Goal: Understand site structure: Understand site structure

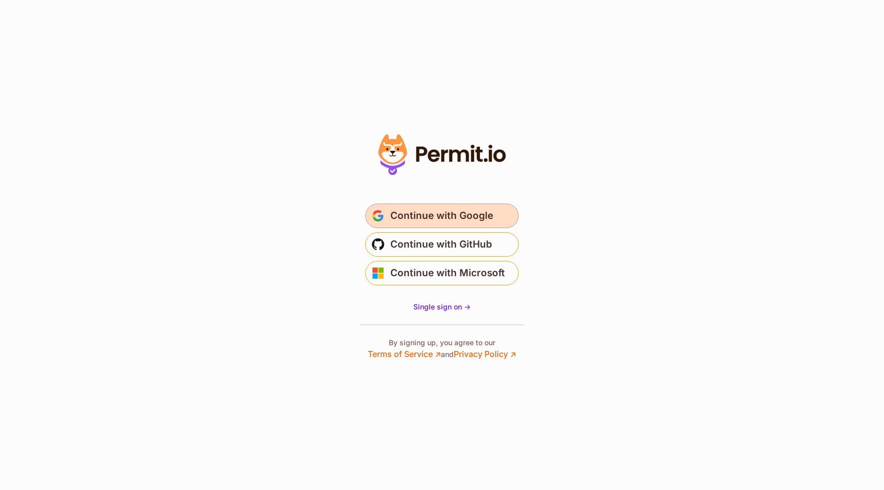
click at [447, 213] on span "Continue with Google" at bounding box center [442, 216] width 103 height 16
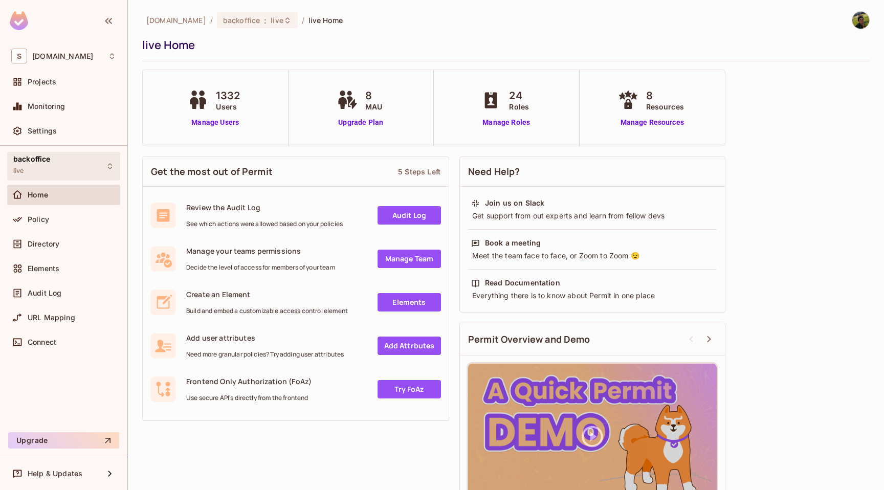
click at [58, 171] on div "backoffice live" at bounding box center [63, 166] width 113 height 28
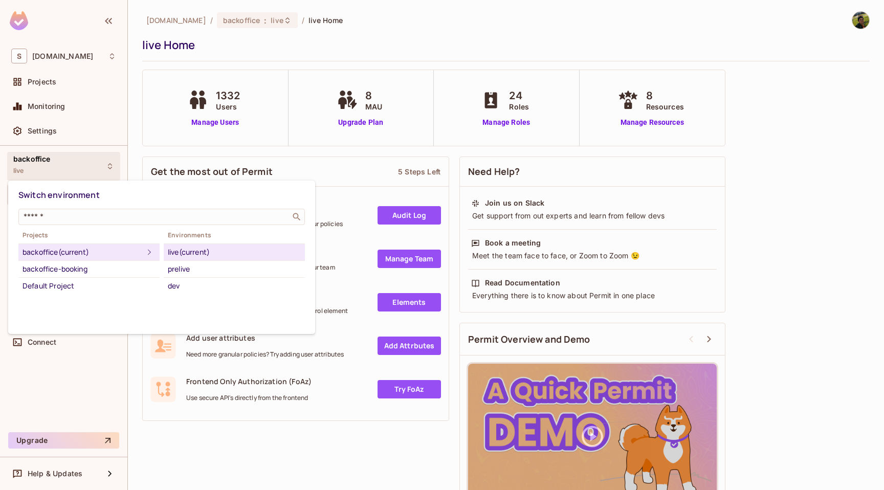
click at [91, 380] on div at bounding box center [442, 245] width 884 height 490
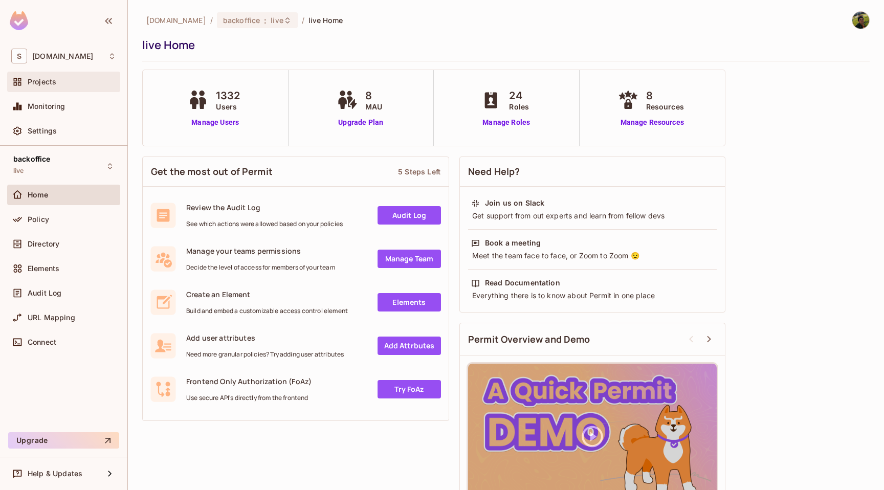
click at [45, 83] on span "Projects" at bounding box center [42, 82] width 29 height 8
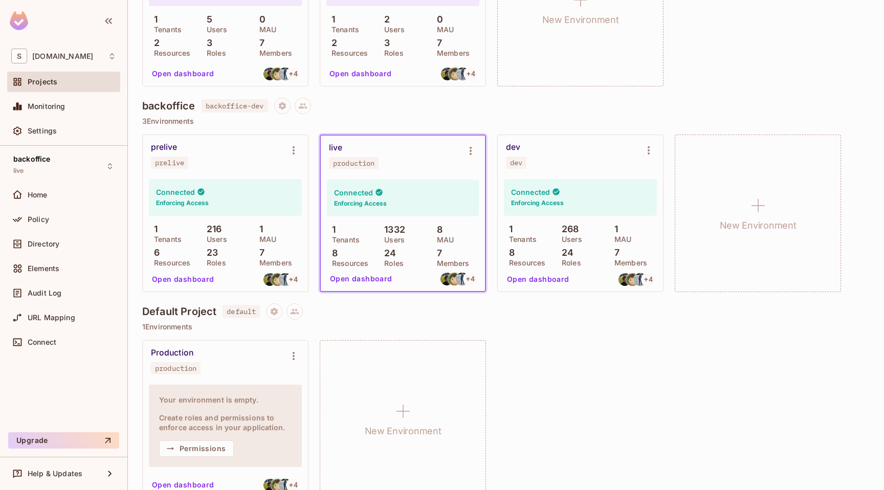
scroll to position [218, 0]
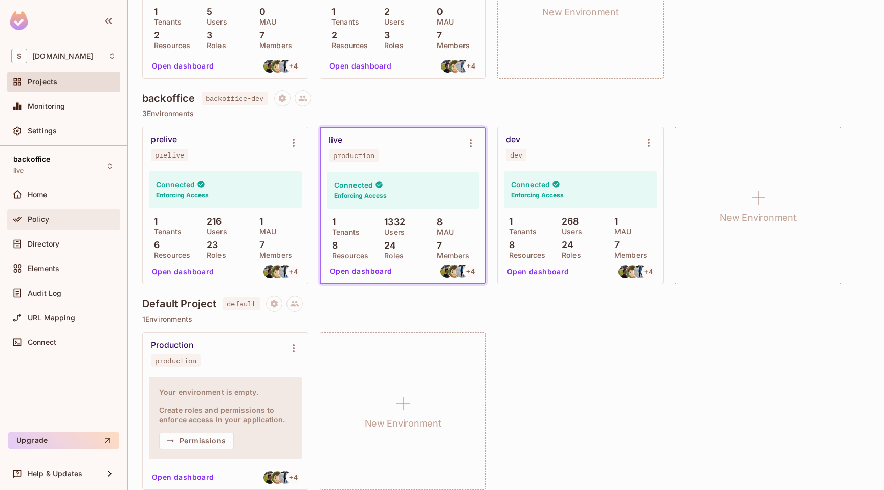
click at [95, 214] on div "Policy" at bounding box center [63, 219] width 105 height 12
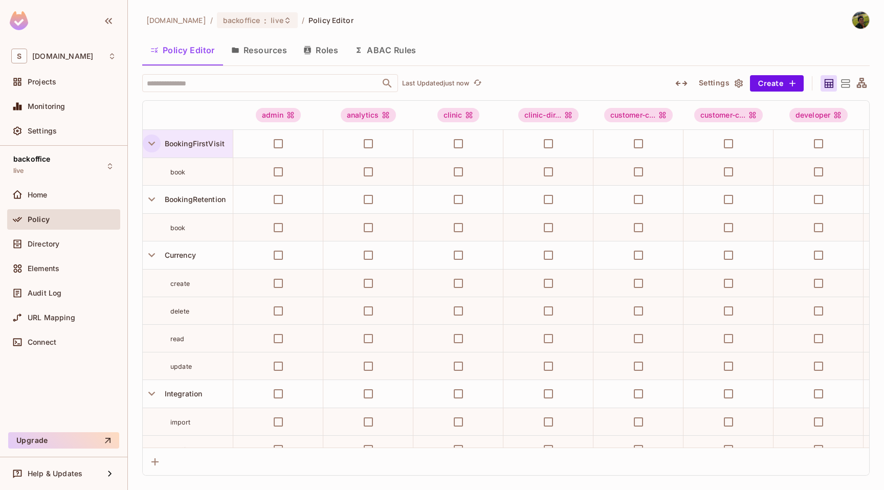
click at [148, 146] on icon "button" at bounding box center [152, 144] width 14 height 14
click at [150, 163] on button "button" at bounding box center [152, 172] width 18 height 18
click at [152, 193] on icon "button" at bounding box center [152, 200] width 14 height 14
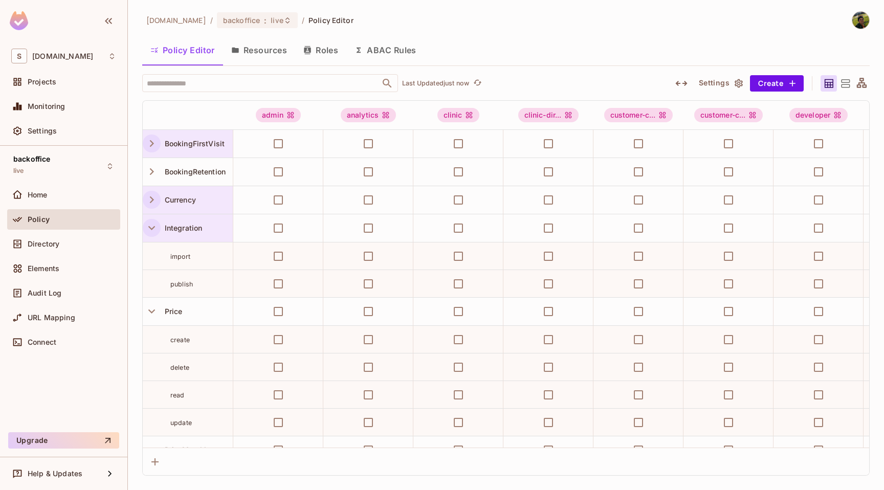
click at [152, 231] on icon "button" at bounding box center [152, 228] width 14 height 14
click at [152, 256] on icon "button" at bounding box center [152, 256] width 14 height 14
click at [150, 283] on icon "button" at bounding box center [152, 284] width 14 height 14
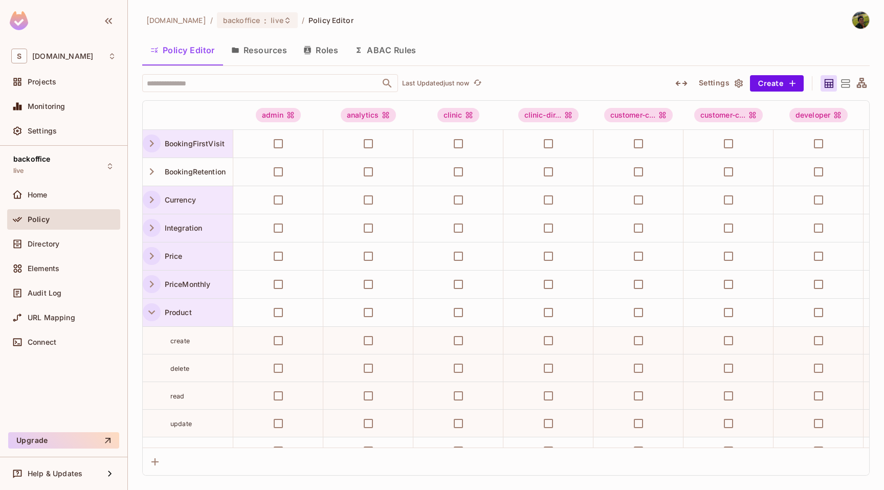
click at [145, 316] on icon "button" at bounding box center [152, 313] width 14 height 14
click at [148, 341] on icon "button" at bounding box center [152, 341] width 14 height 14
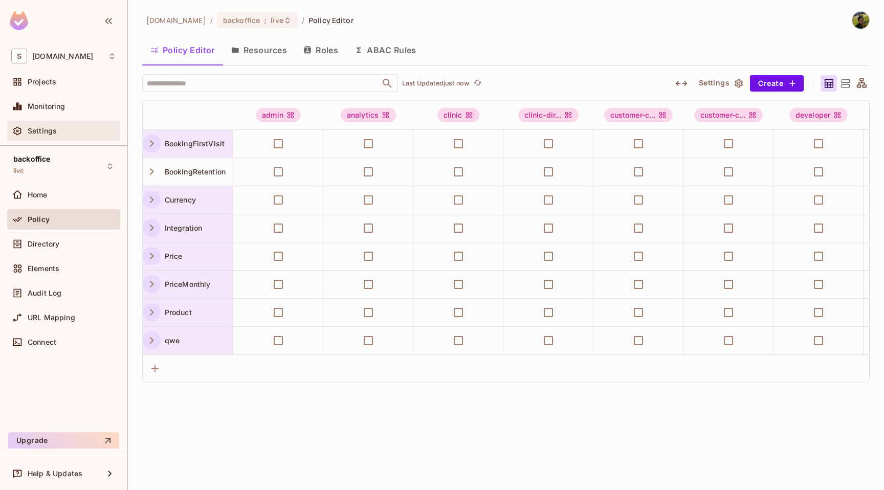
click at [60, 140] on div "Settings" at bounding box center [63, 131] width 113 height 20
